Goal: Information Seeking & Learning: Check status

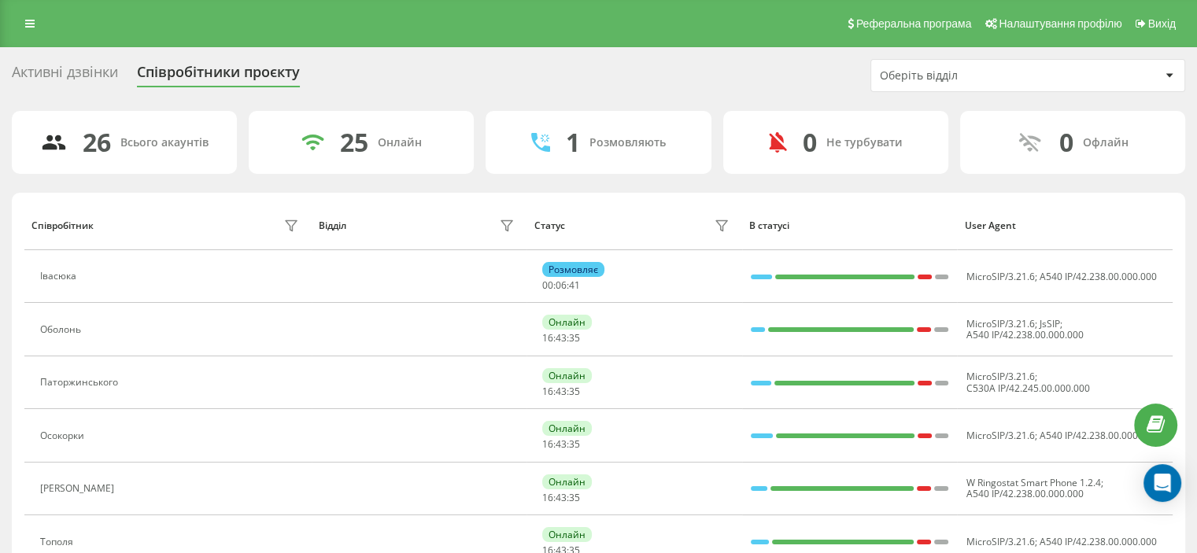
click at [238, 70] on div "Співробітники проєкту" at bounding box center [218, 76] width 163 height 24
click at [723, 225] on icon at bounding box center [721, 226] width 11 height 10
click at [528, 227] on th "Статус" at bounding box center [635, 226] width 216 height 50
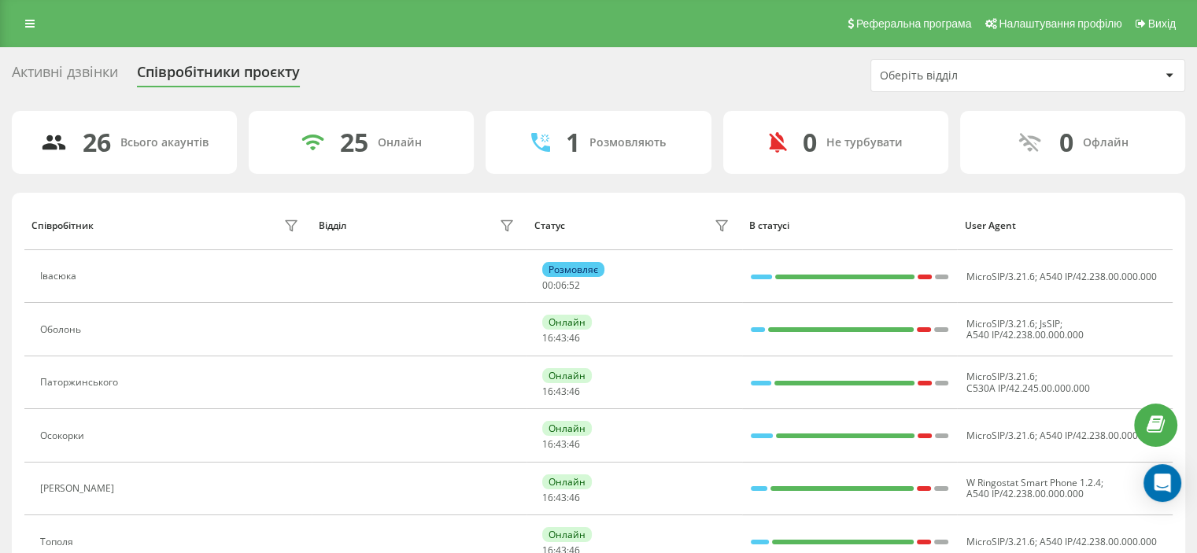
click at [528, 227] on th "Статус" at bounding box center [635, 226] width 216 height 50
click at [180, 141] on div "Всього акаунтів" at bounding box center [164, 142] width 88 height 13
click at [55, 76] on div "Активні дзвінки" at bounding box center [65, 76] width 106 height 24
click at [71, 76] on div "Активні дзвінки" at bounding box center [65, 76] width 106 height 24
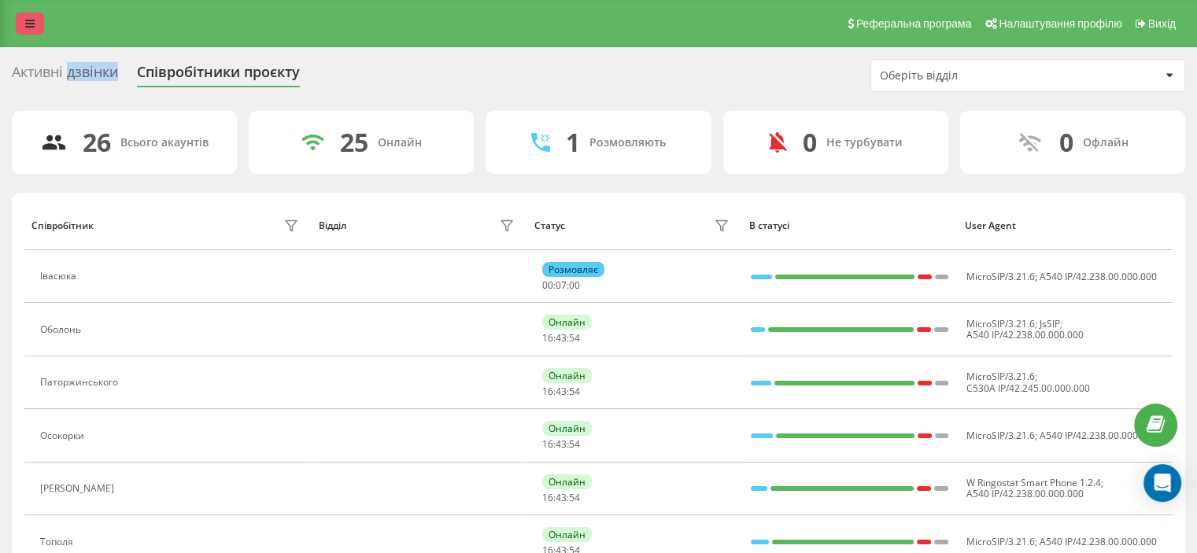
click at [23, 25] on link at bounding box center [30, 24] width 28 height 22
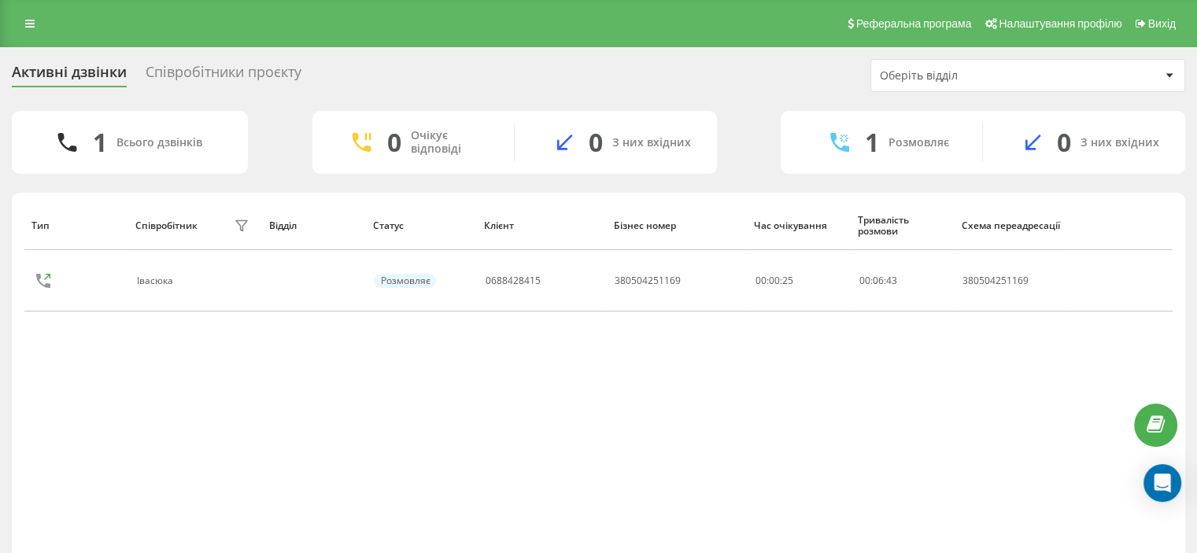
click at [172, 71] on div "Співробітники проєкту" at bounding box center [224, 76] width 156 height 24
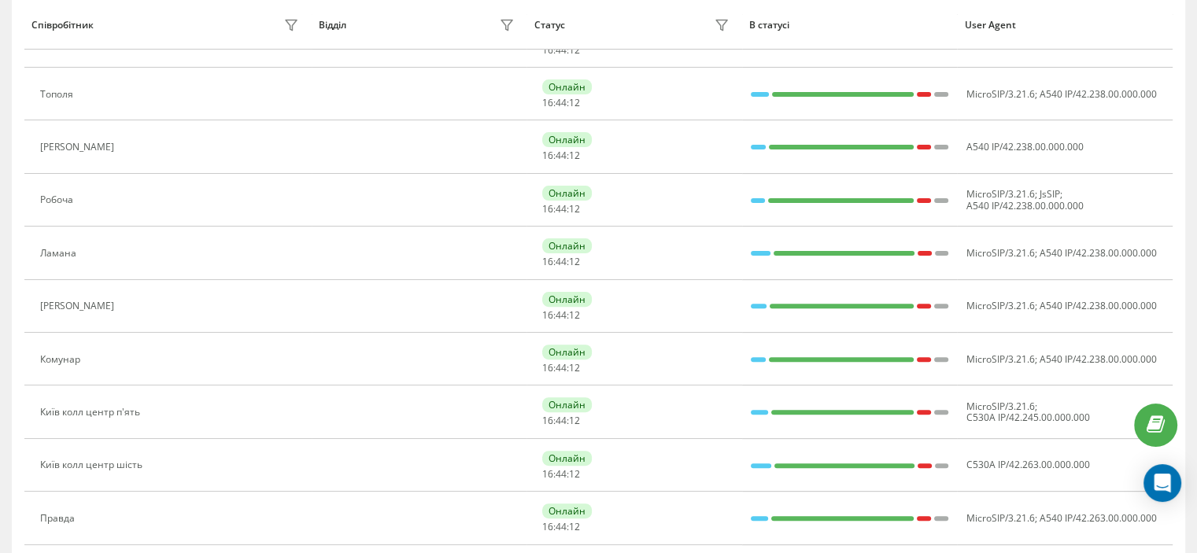
scroll to position [475, 0]
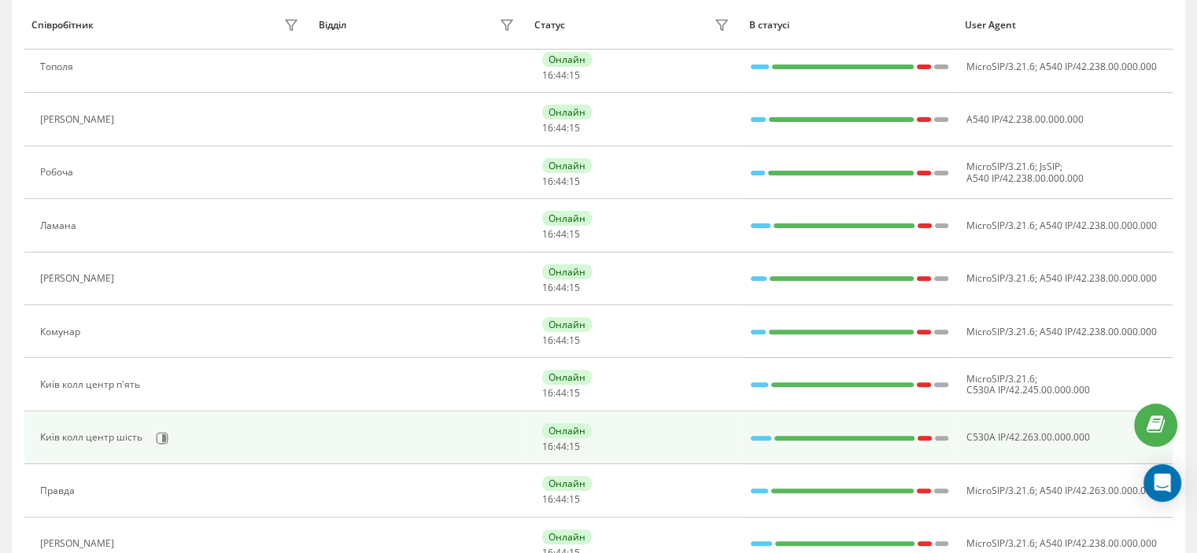
click at [930, 436] on div at bounding box center [925, 438] width 14 height 5
click at [941, 436] on div at bounding box center [942, 438] width 14 height 5
click at [864, 438] on div at bounding box center [845, 438] width 140 height 20
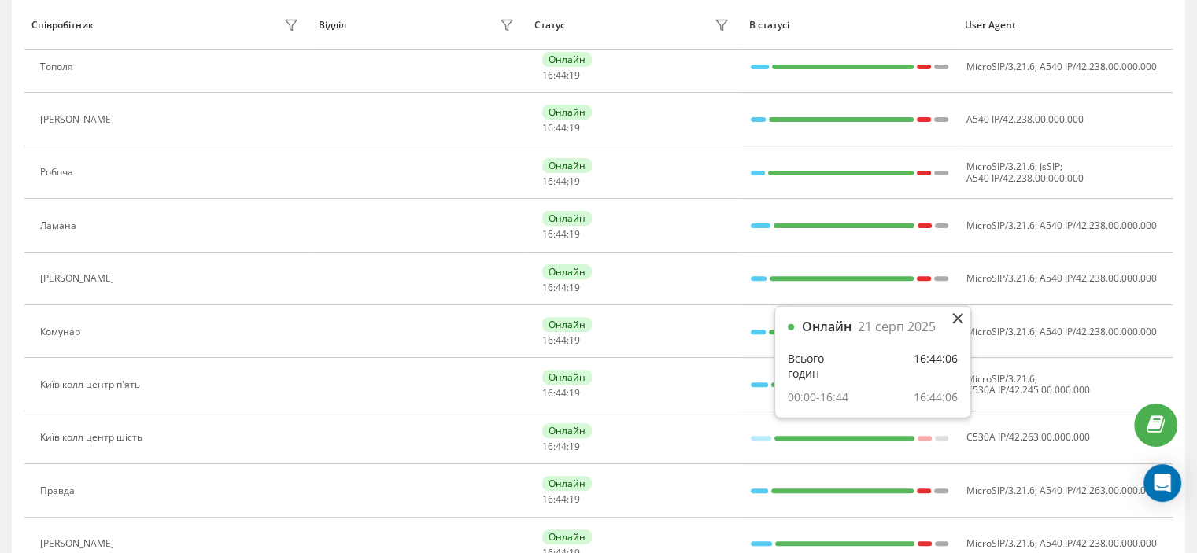
click at [817, 328] on div "Онлайн" at bounding box center [827, 327] width 50 height 15
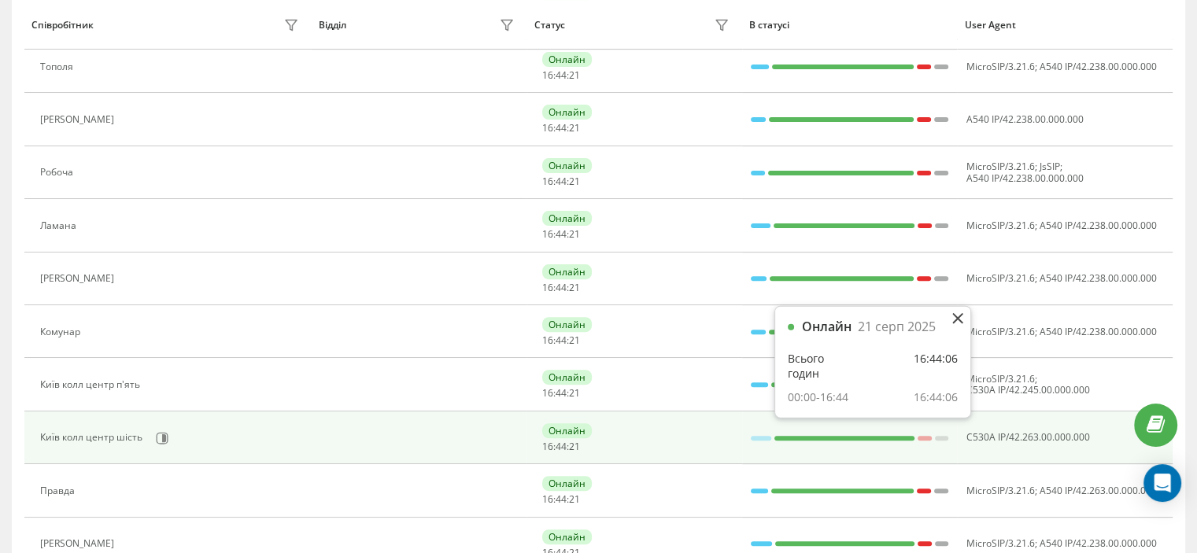
click at [762, 436] on div at bounding box center [761, 438] width 20 height 5
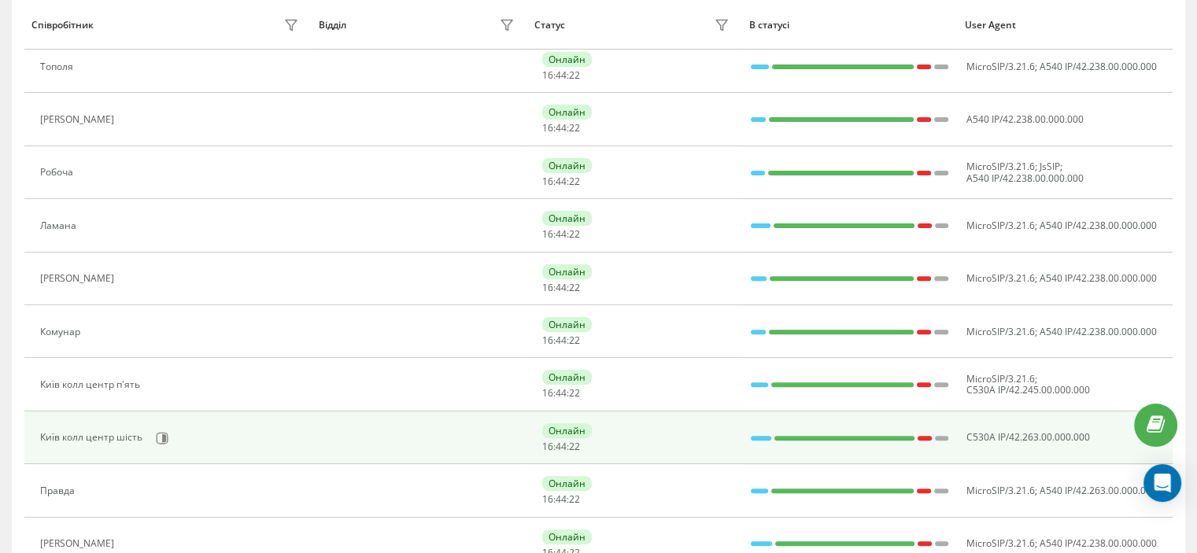
click at [762, 436] on div at bounding box center [761, 438] width 20 height 5
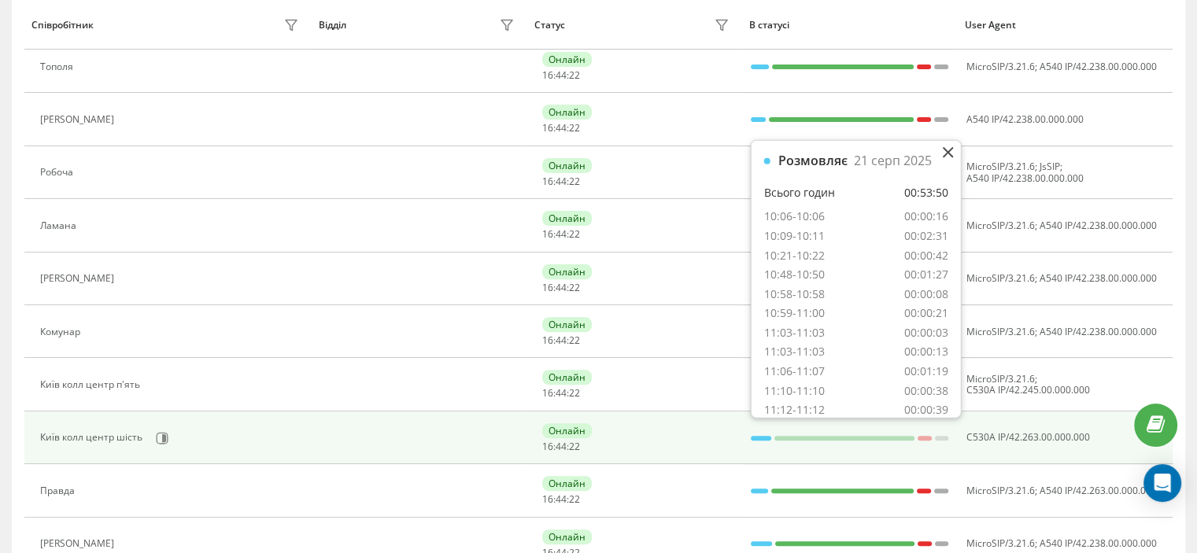
click at [762, 436] on div at bounding box center [761, 438] width 20 height 5
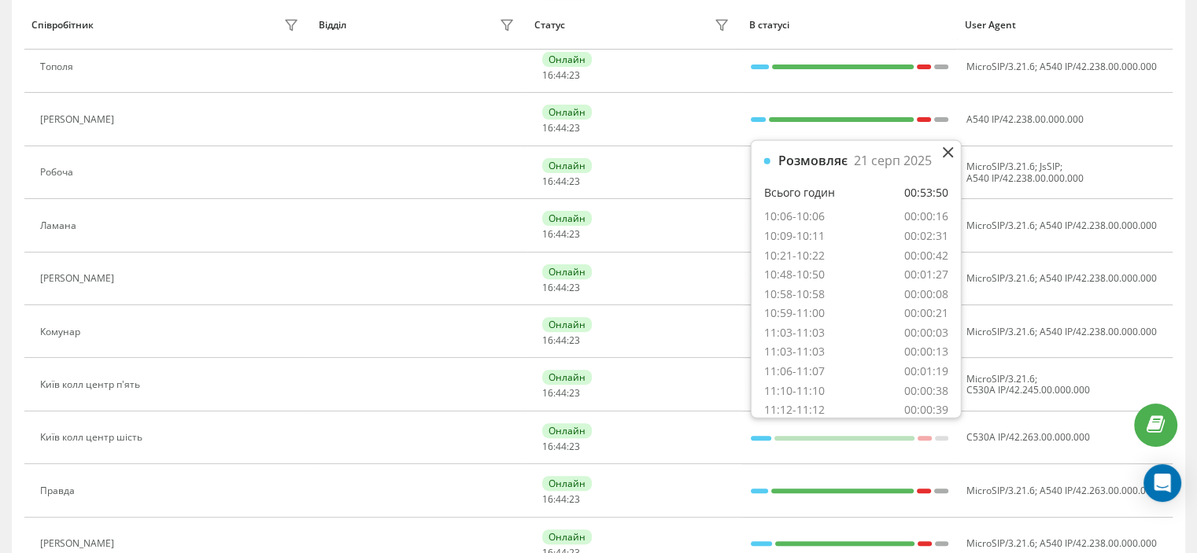
click at [790, 356] on div "11:03-11:03" at bounding box center [794, 352] width 61 height 15
click at [928, 232] on div "00:02:31" at bounding box center [926, 236] width 44 height 15
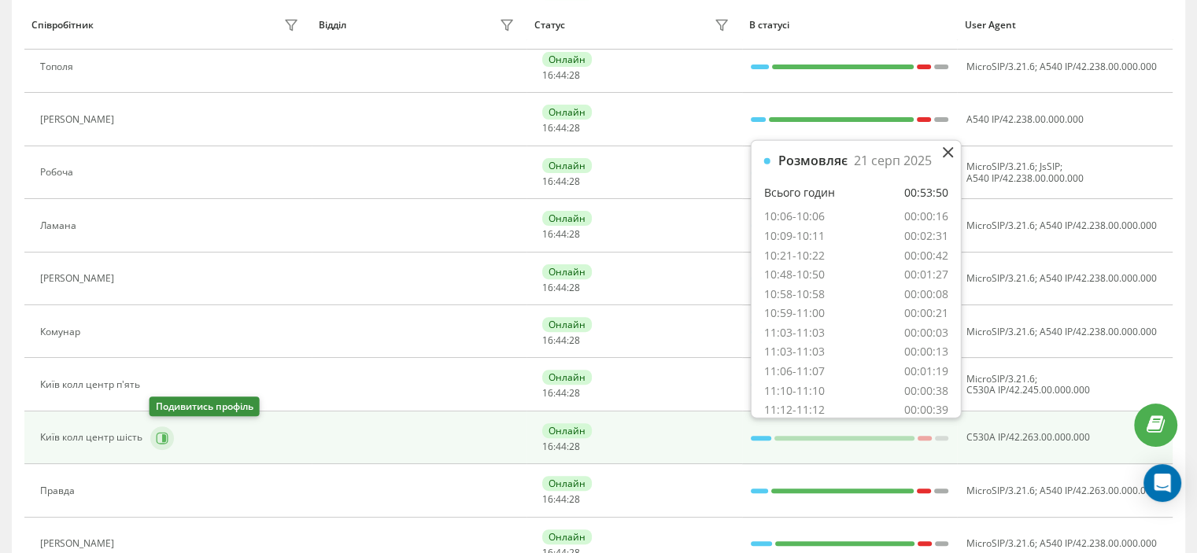
click at [157, 436] on icon at bounding box center [162, 438] width 13 height 13
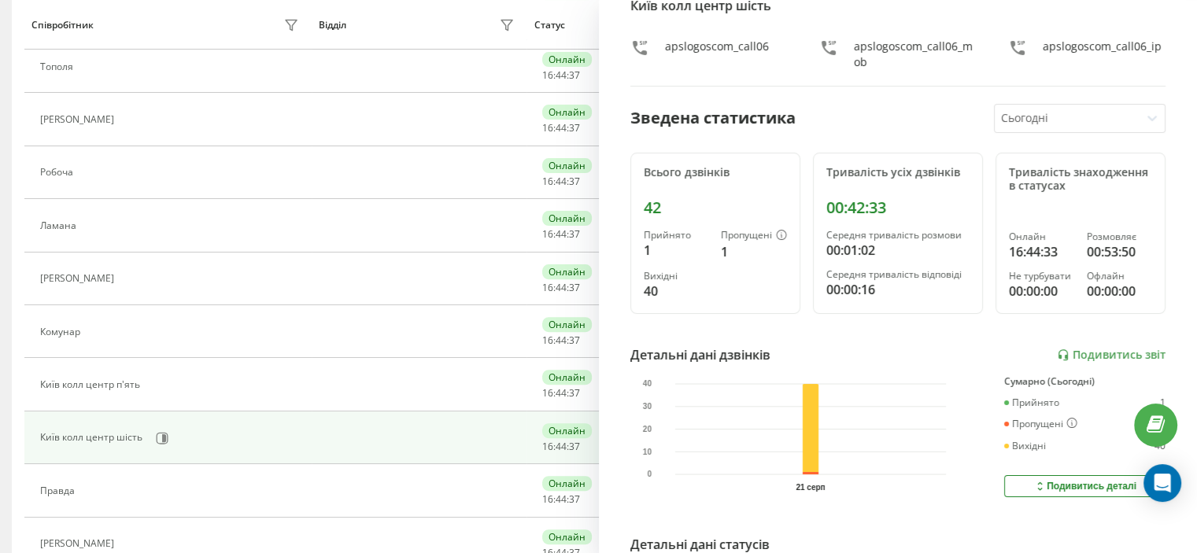
scroll to position [236, 0]
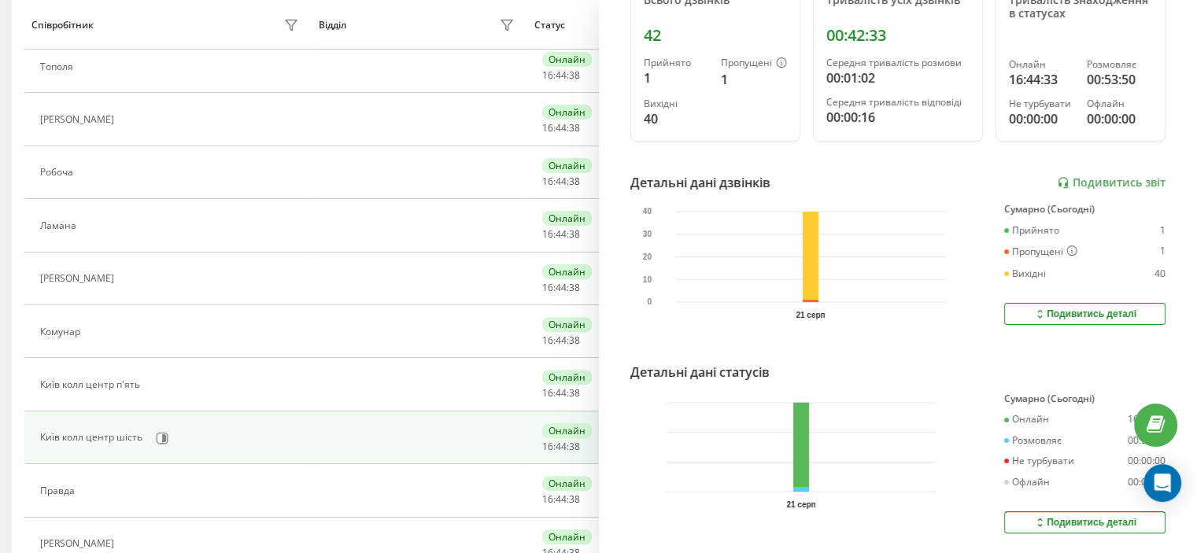
click at [1034, 313] on icon at bounding box center [1040, 314] width 13 height 13
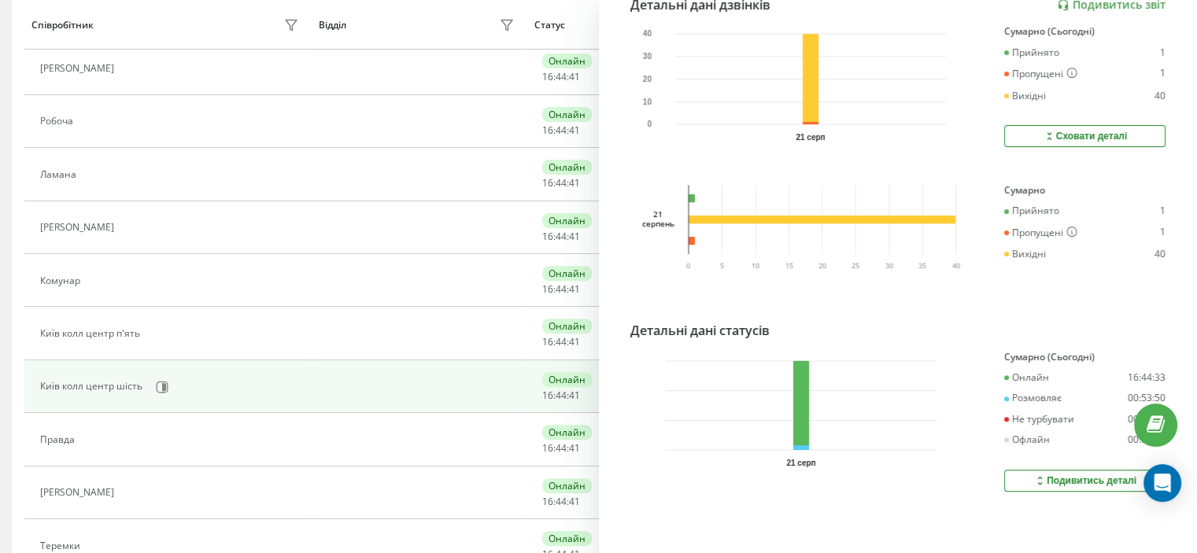
scroll to position [633, 0]
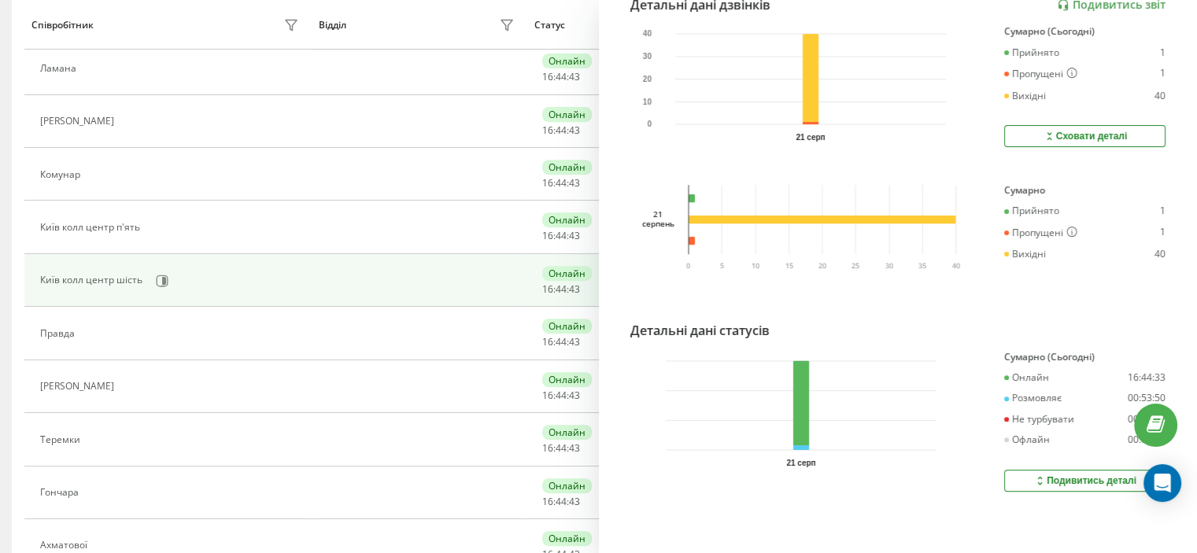
click at [1093, 475] on div "Подивитись деталі" at bounding box center [1085, 481] width 103 height 13
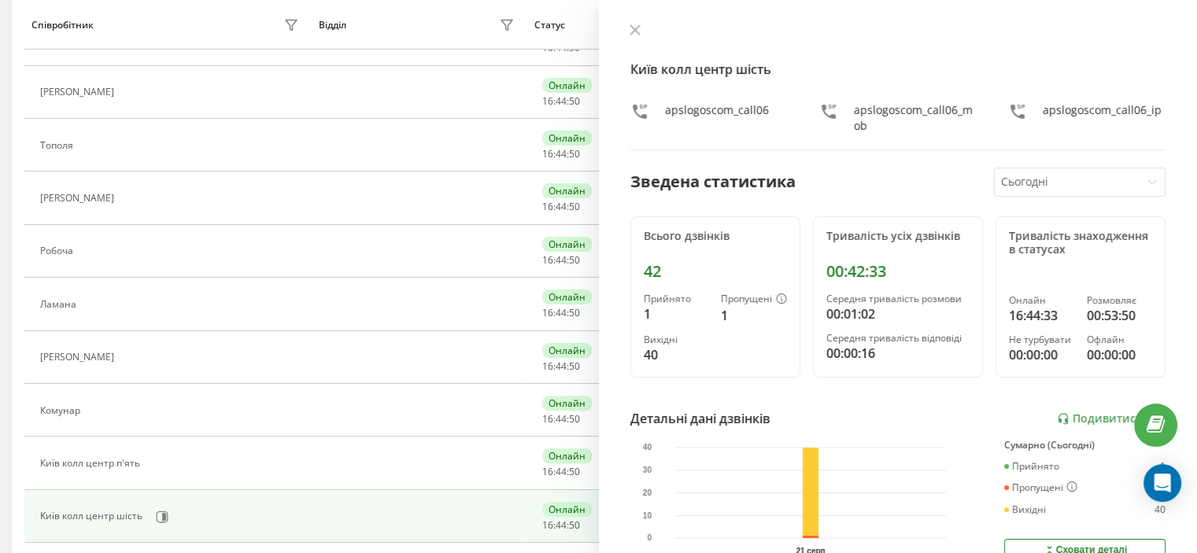
scroll to position [397, 0]
click at [709, 108] on div "apslogoscom_call06" at bounding box center [717, 117] width 104 height 31
click at [705, 183] on div "Зведена статистика" at bounding box center [713, 182] width 165 height 24
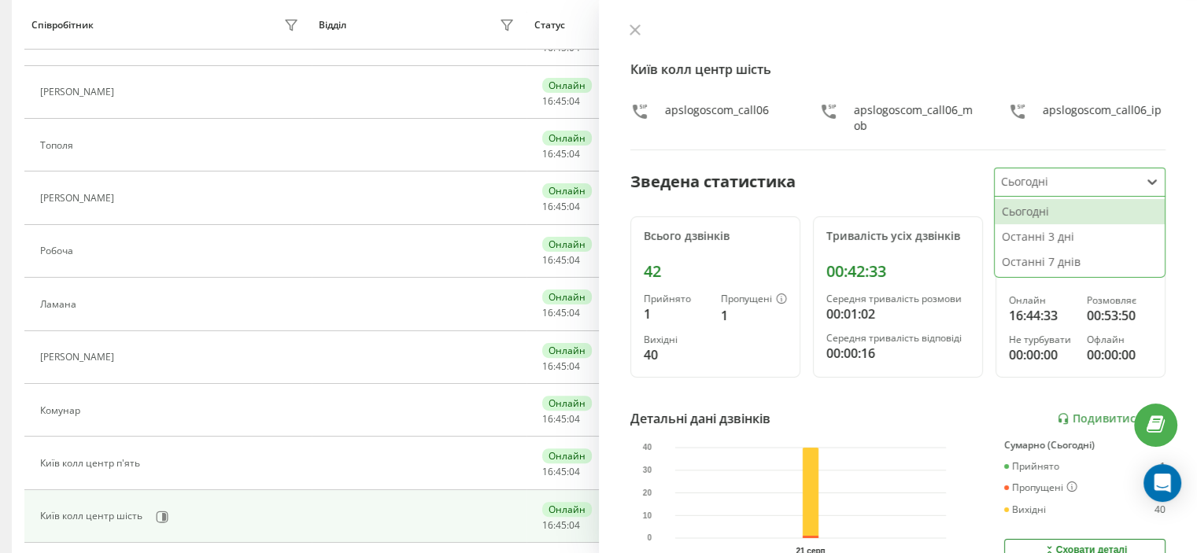
click at [1145, 185] on icon at bounding box center [1153, 182] width 16 height 16
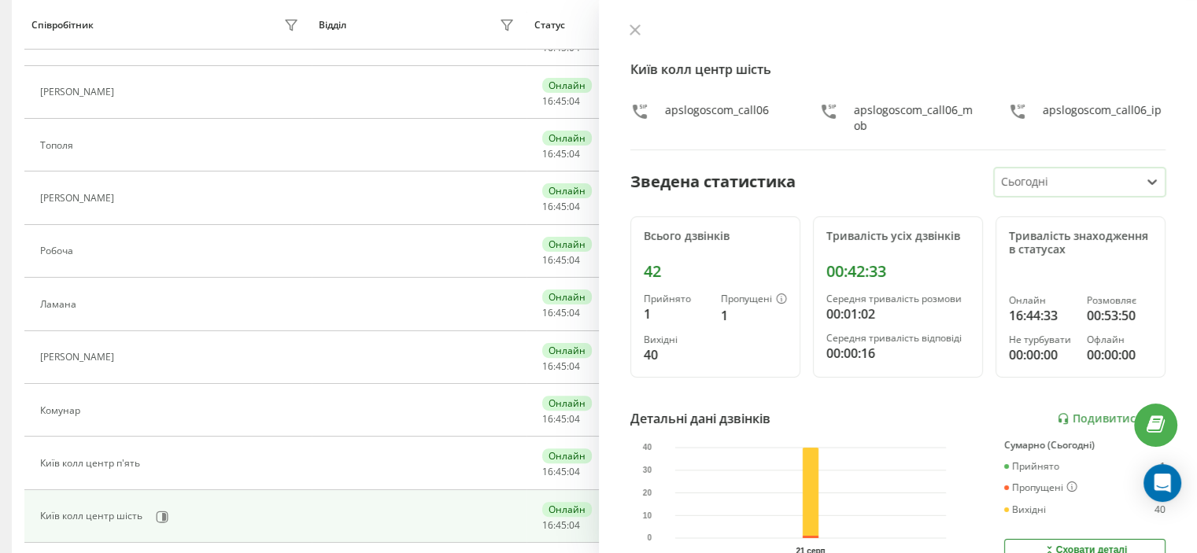
click at [1145, 185] on icon at bounding box center [1153, 182] width 16 height 16
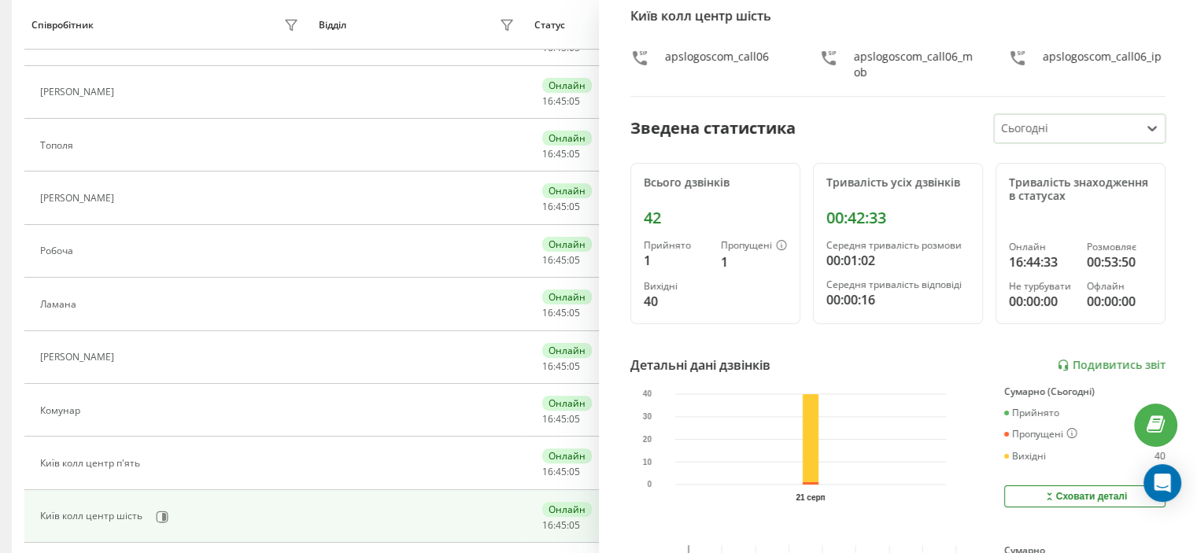
scroll to position [157, 0]
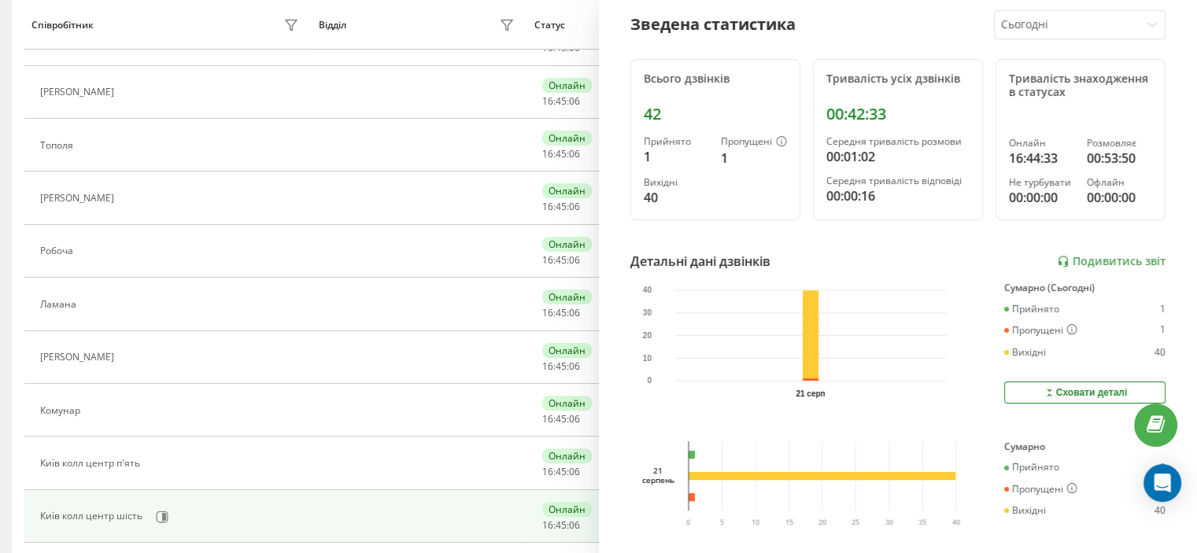
click at [1025, 157] on div "16:44:33" at bounding box center [1041, 158] width 65 height 19
click at [1017, 94] on div "Тривалість знаходження в статусах" at bounding box center [1080, 85] width 143 height 27
click at [945, 233] on div "Київ колл центр шість apslogoscom_call06 apslogoscom_call06_mob apslogoscom_cal…" at bounding box center [898, 276] width 599 height 553
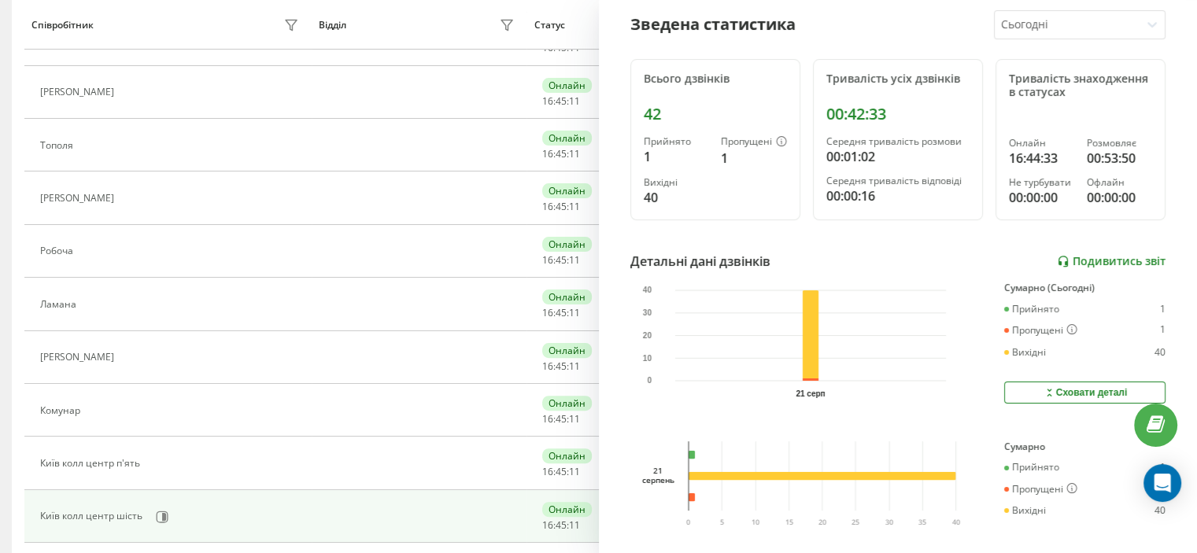
click at [1072, 255] on link "Подивитись звіт" at bounding box center [1111, 261] width 109 height 13
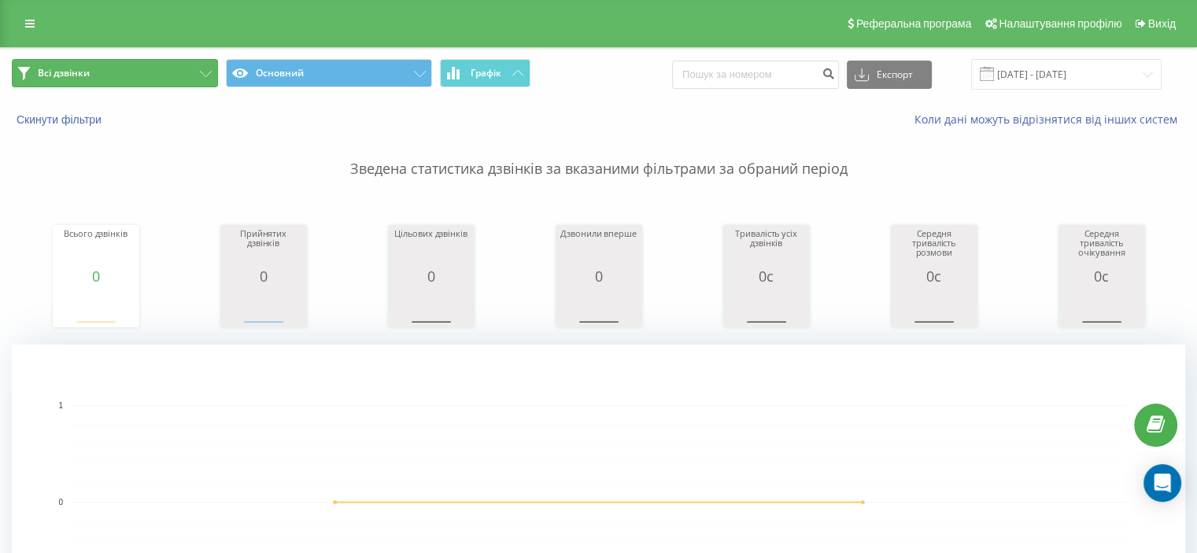
click at [141, 78] on button "Всі дзвінки" at bounding box center [115, 73] width 206 height 28
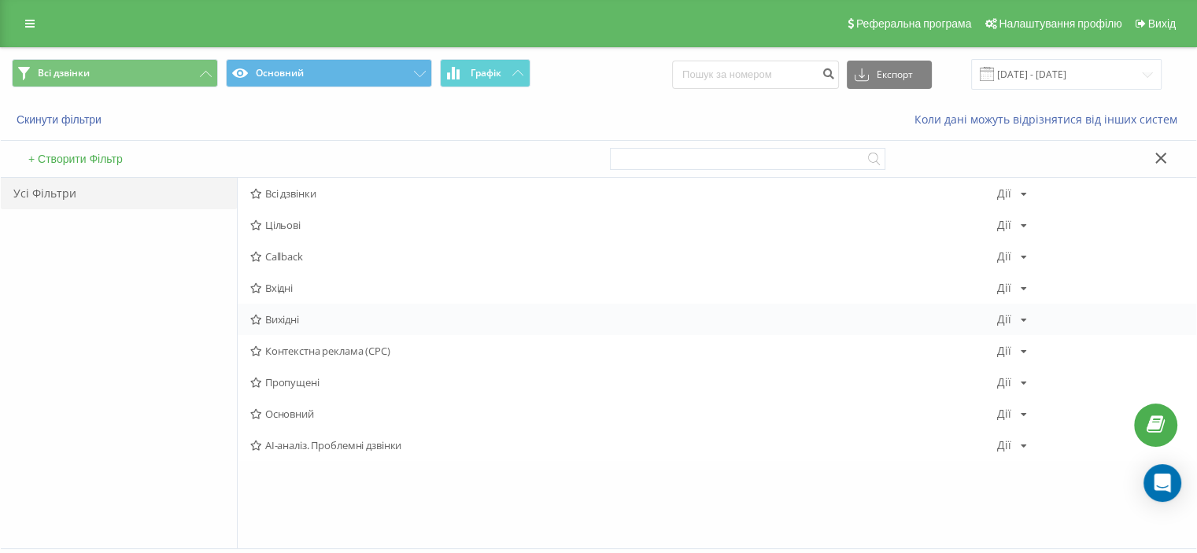
click at [308, 316] on span "Вихідні" at bounding box center [623, 319] width 747 height 11
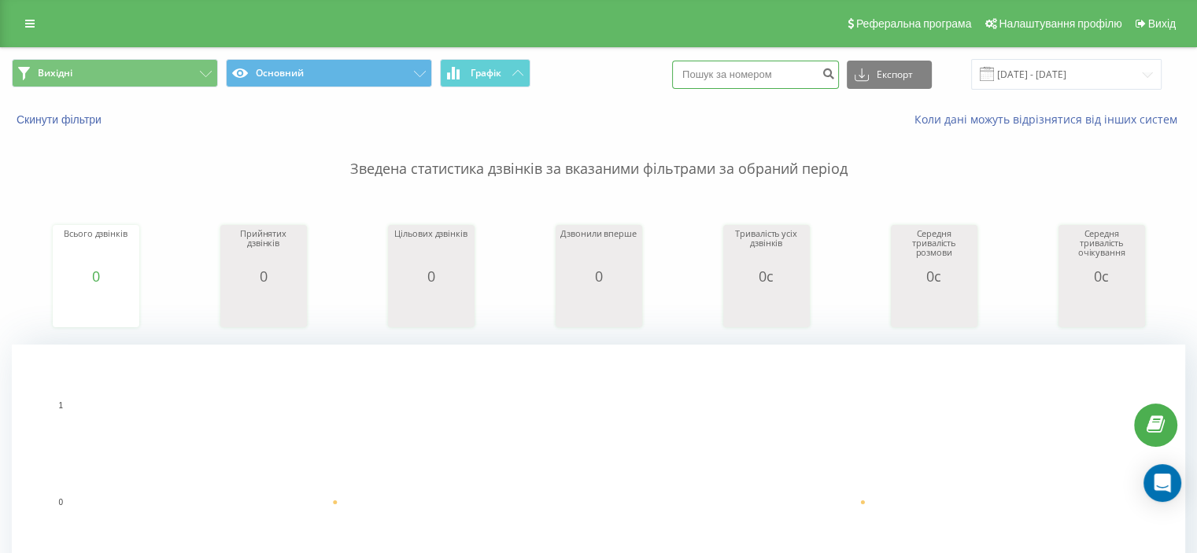
click at [734, 81] on input at bounding box center [755, 75] width 167 height 28
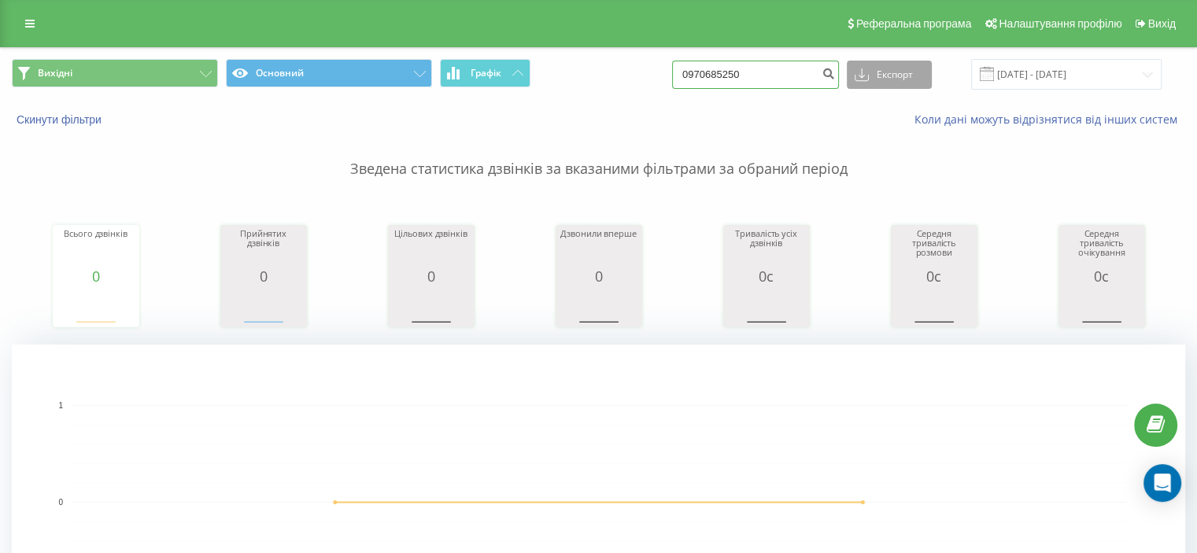
type input "0970685250"
click at [869, 80] on icon at bounding box center [862, 75] width 14 height 16
click at [886, 76] on button "Експорт" at bounding box center [889, 75] width 85 height 28
click at [869, 77] on icon at bounding box center [862, 75] width 14 height 16
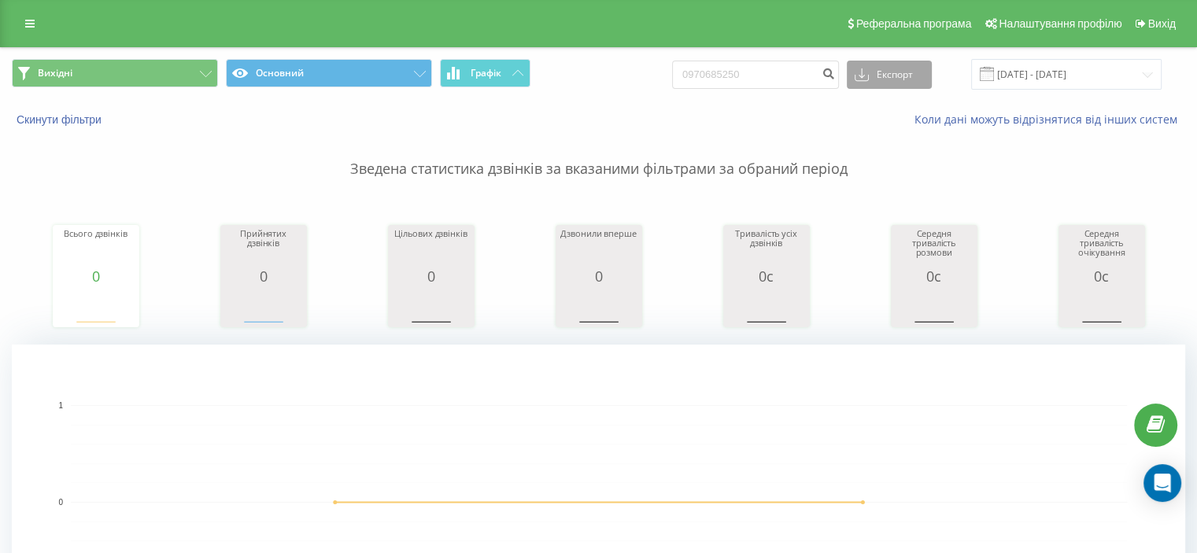
click at [869, 77] on icon at bounding box center [862, 75] width 14 height 16
click at [947, 116] on link "Коли дані можуть відрізнятися вiд інших систем" at bounding box center [1050, 119] width 271 height 15
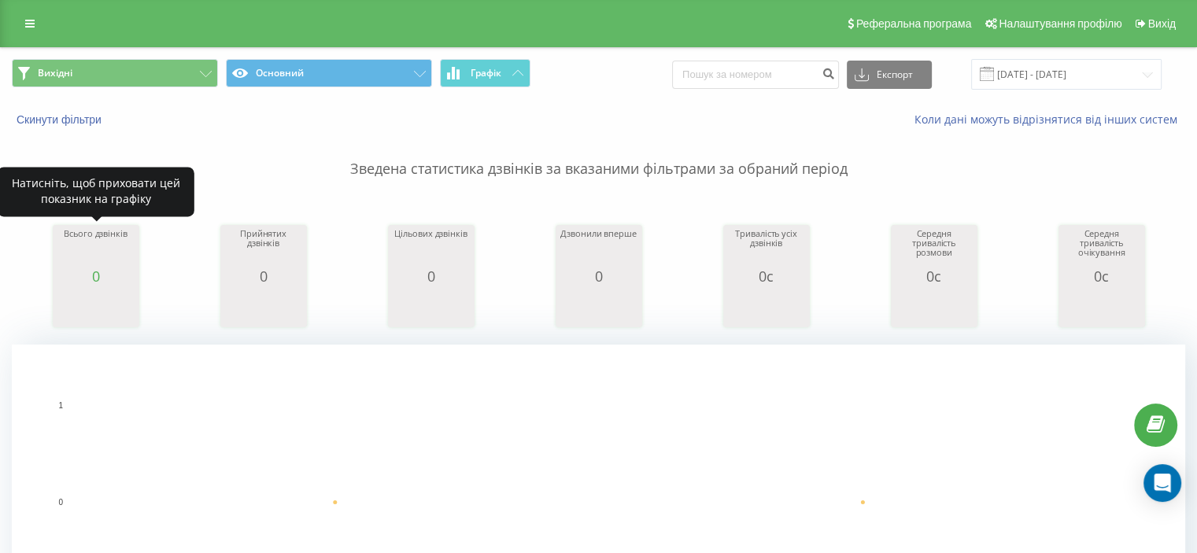
click at [96, 280] on div "0" at bounding box center [96, 276] width 79 height 16
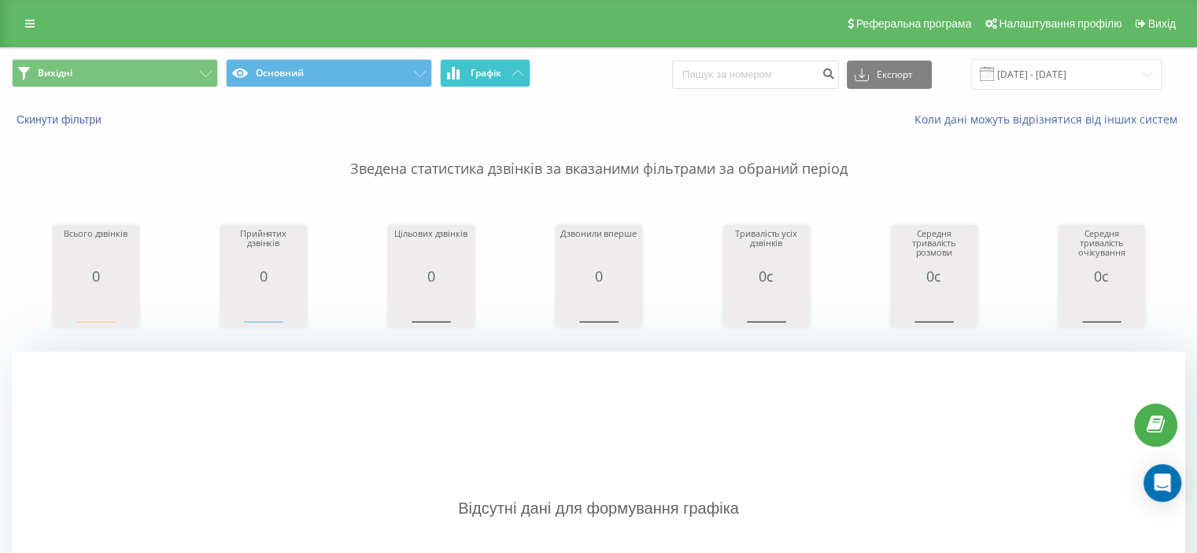
click at [510, 76] on button "Графік" at bounding box center [485, 73] width 91 height 28
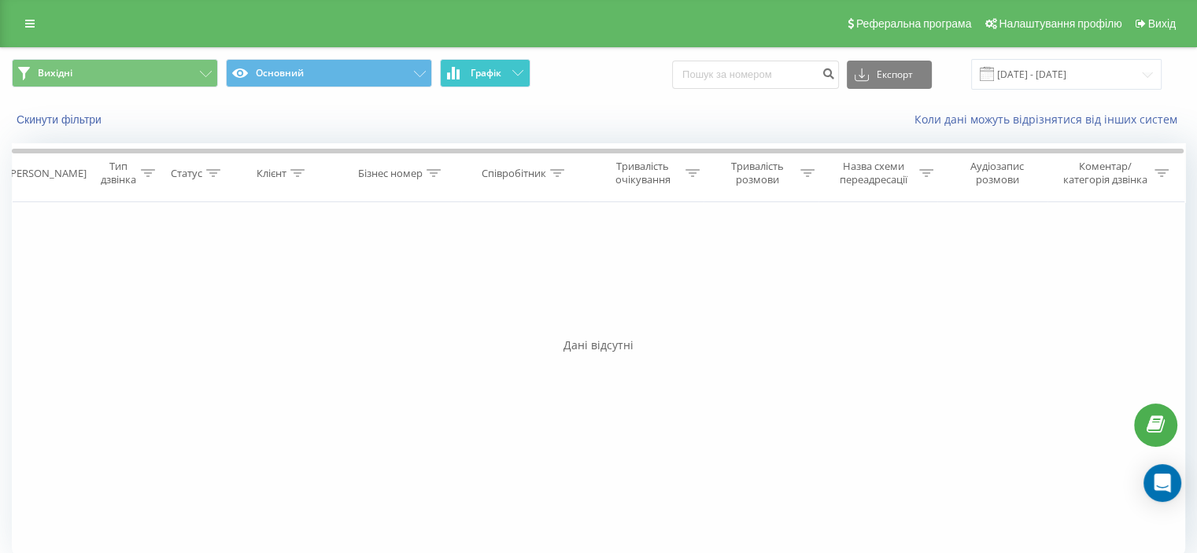
click at [510, 76] on button "Графік" at bounding box center [485, 73] width 91 height 28
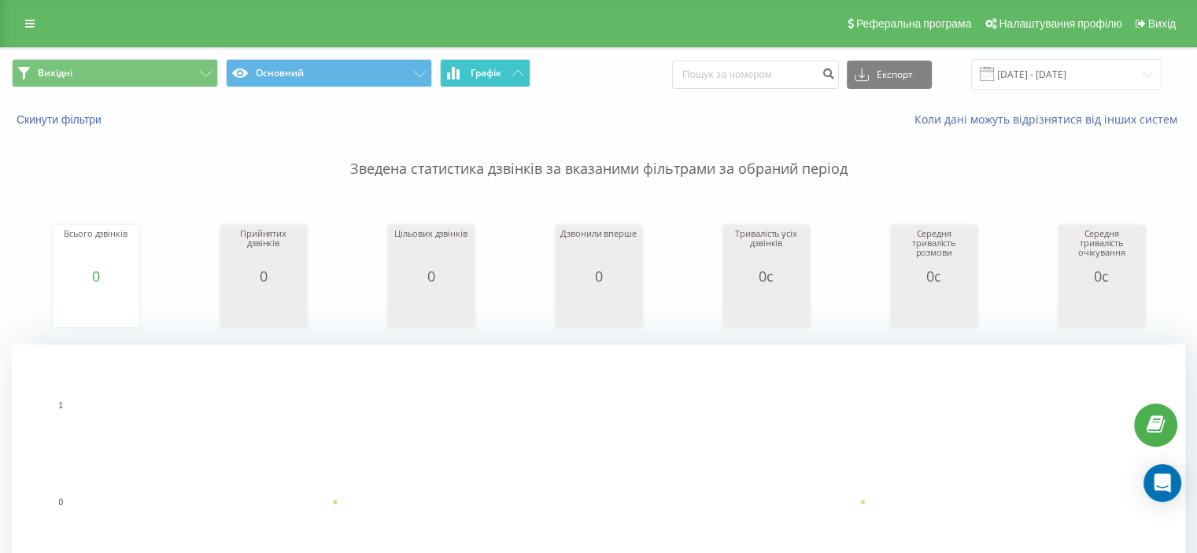
click at [510, 76] on button "Графік" at bounding box center [485, 73] width 91 height 28
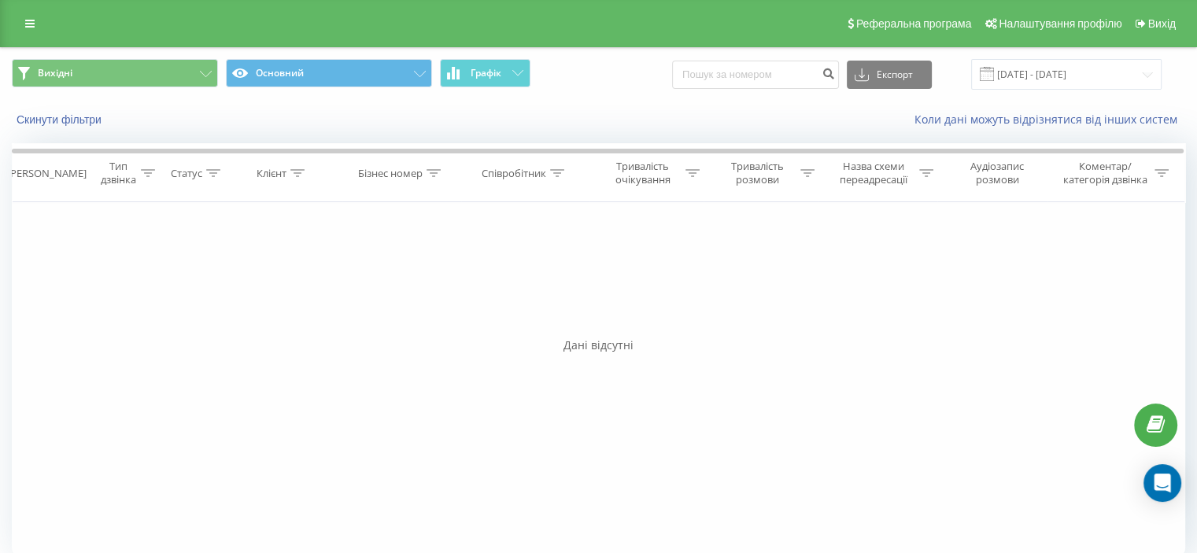
click at [614, 344] on div "Дані відсутні" at bounding box center [599, 346] width 1174 height 16
click at [346, 76] on button "Основний" at bounding box center [329, 73] width 206 height 28
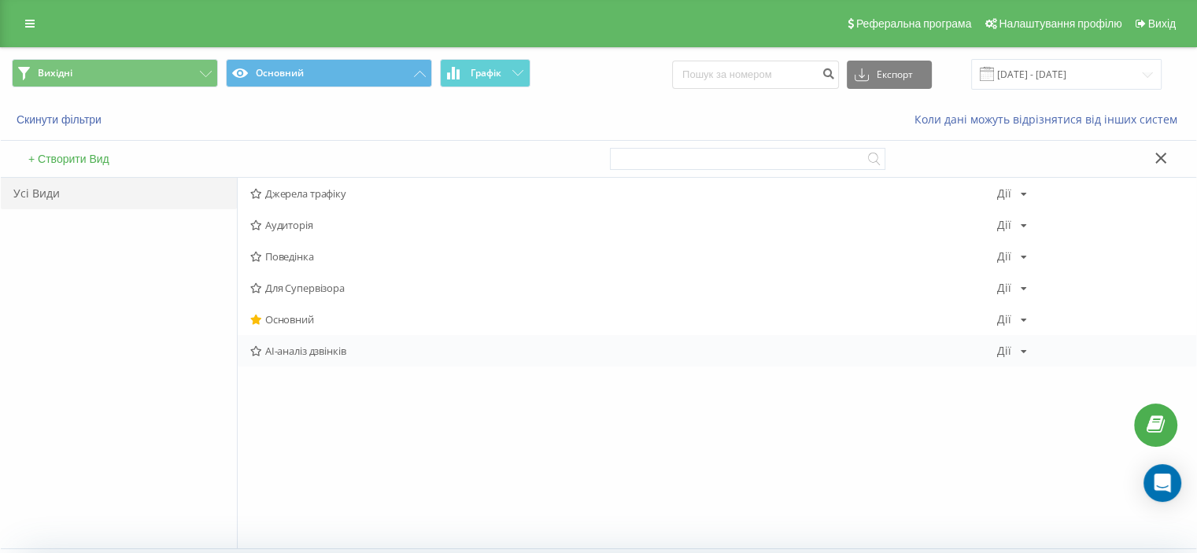
click at [328, 352] on span "AI-аналіз дзвінків" at bounding box center [623, 351] width 747 height 11
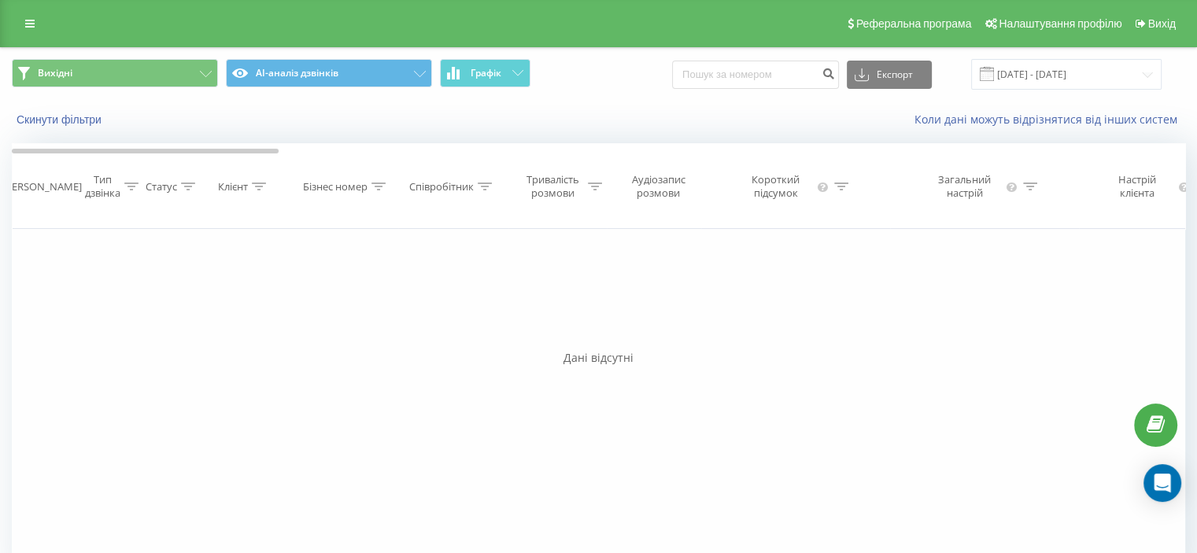
click at [619, 361] on div "Дані відсутні" at bounding box center [599, 358] width 1174 height 16
